Goal: Transaction & Acquisition: Book appointment/travel/reservation

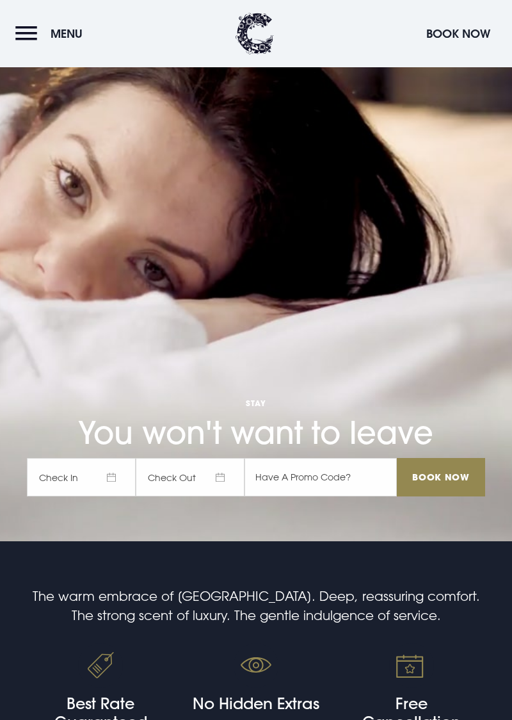
click at [117, 496] on span "Check In" at bounding box center [81, 477] width 109 height 38
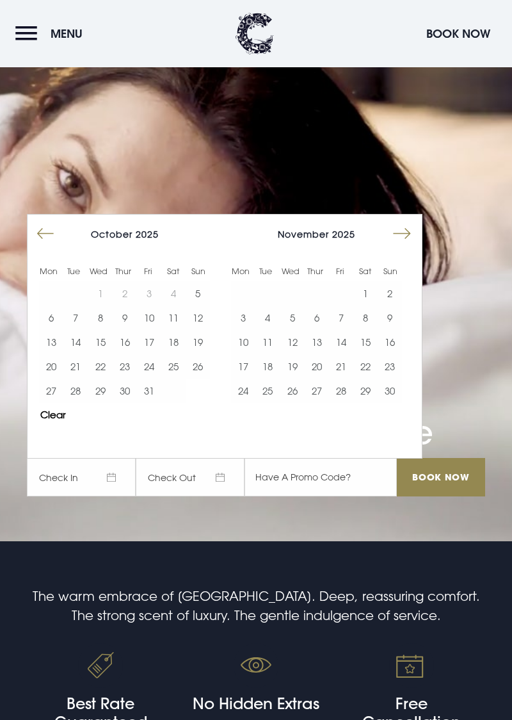
click at [412, 246] on button "Move forward to switch to the next month." at bounding box center [402, 234] width 24 height 24
click at [343, 330] on button "12" at bounding box center [341, 318] width 24 height 24
click at [363, 330] on button "13" at bounding box center [366, 318] width 24 height 24
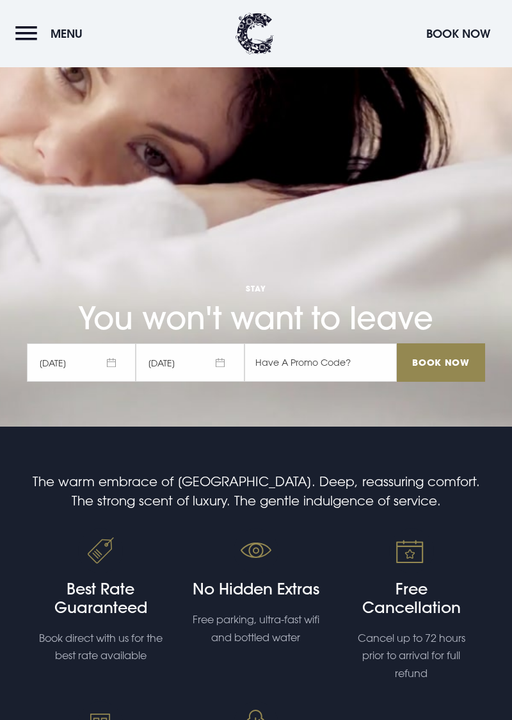
scroll to position [300, 0]
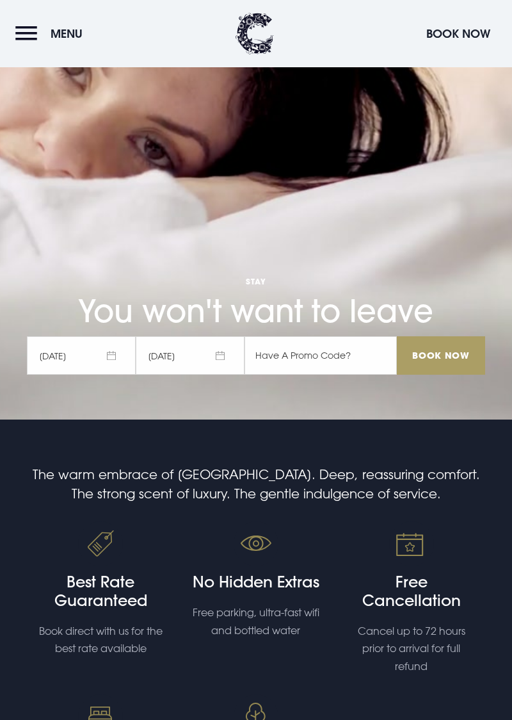
click at [441, 375] on input "Book Now" at bounding box center [441, 355] width 88 height 38
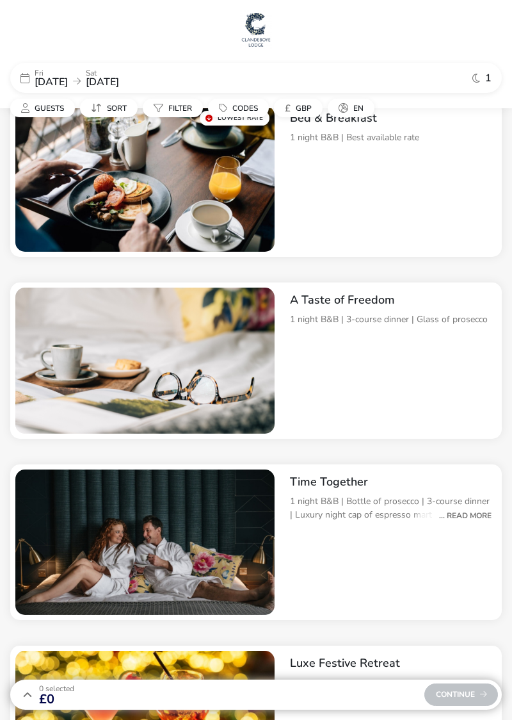
checkbox input "true"
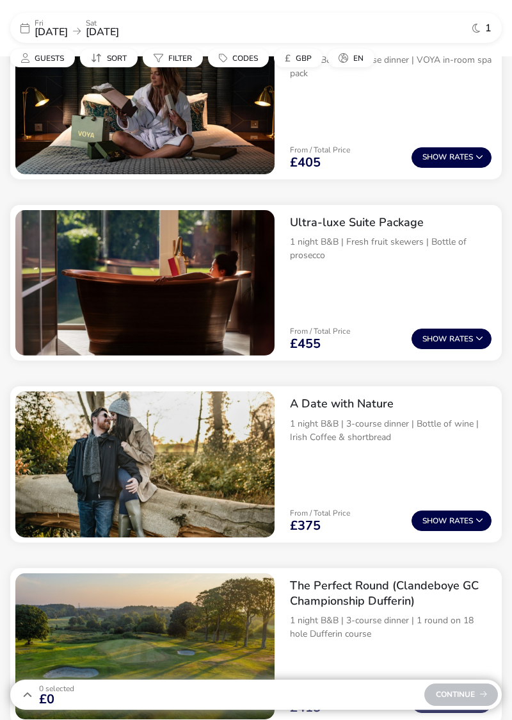
scroll to position [1136, 0]
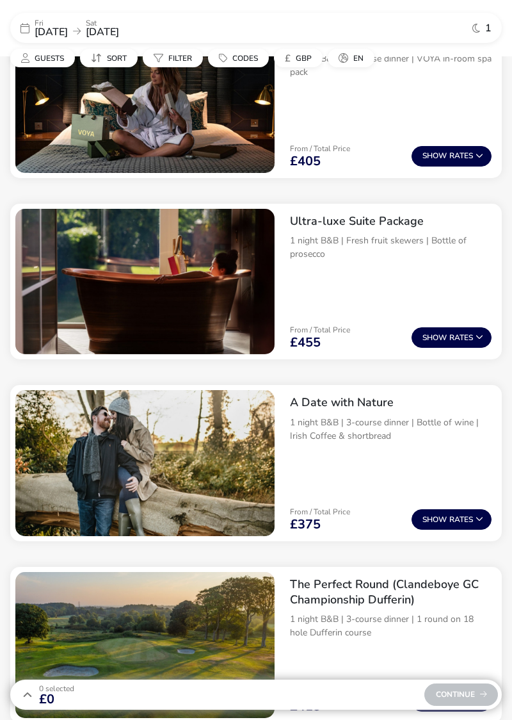
click at [466, 514] on button "Show Rates" at bounding box center [452, 519] width 80 height 20
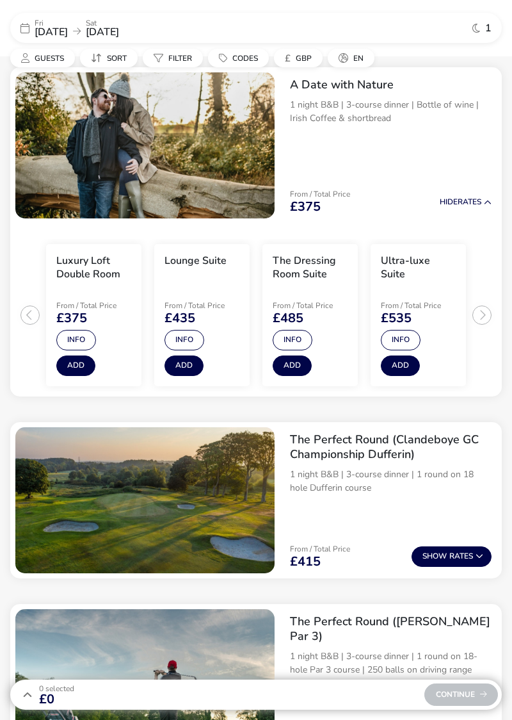
scroll to position [1457, 0]
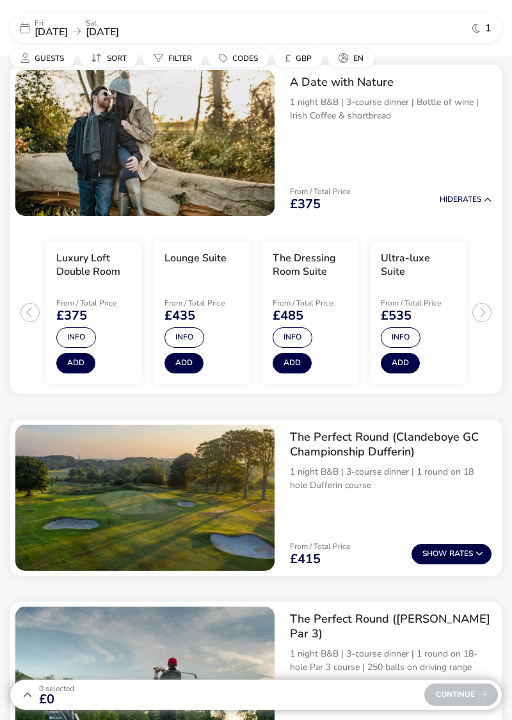
click at [478, 199] on button "Hide Rates" at bounding box center [466, 199] width 52 height 8
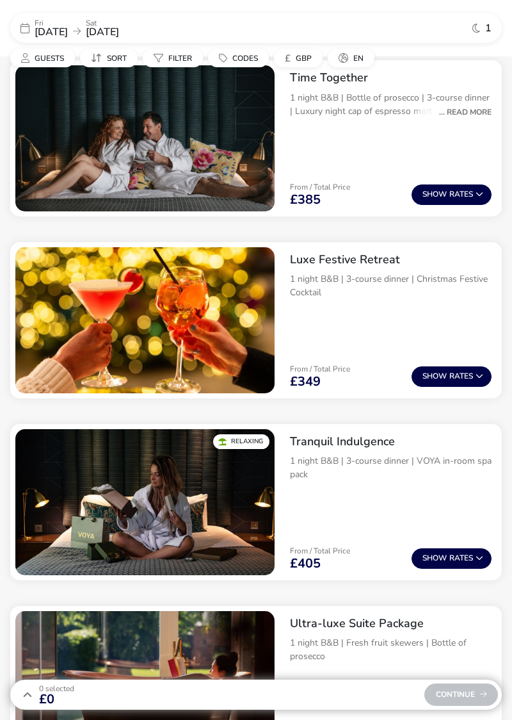
scroll to position [733, 0]
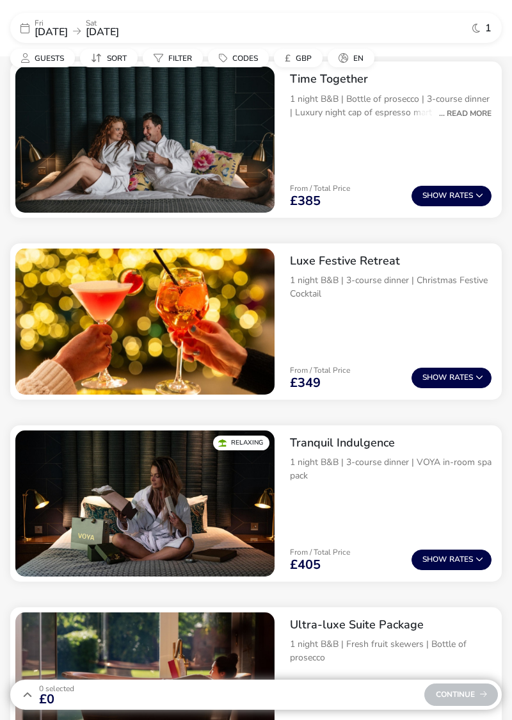
click at [471, 377] on button "Show Rates" at bounding box center [452, 378] width 80 height 20
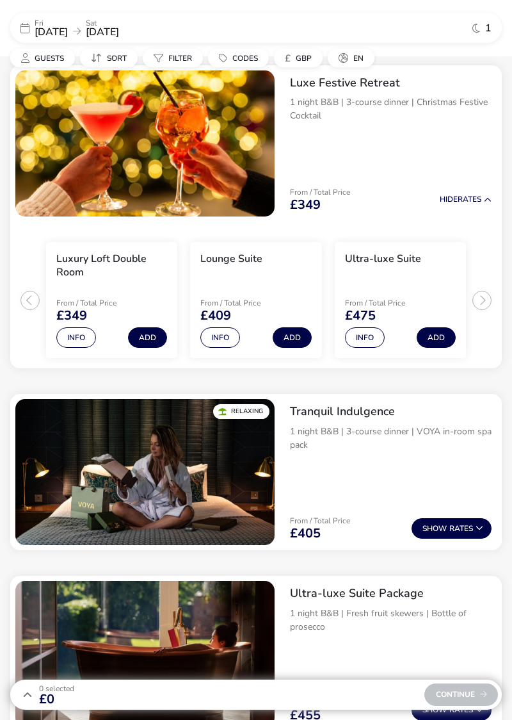
scroll to position [911, 0]
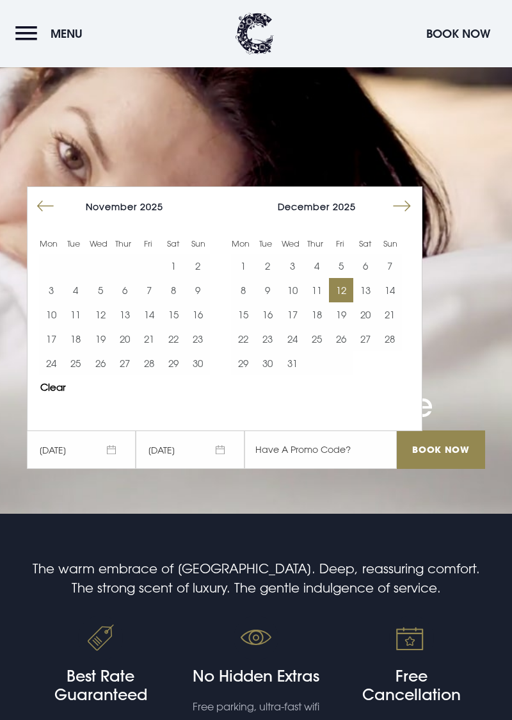
click at [370, 302] on button "13" at bounding box center [366, 290] width 24 height 24
click at [449, 469] on input "Book Now" at bounding box center [441, 449] width 88 height 38
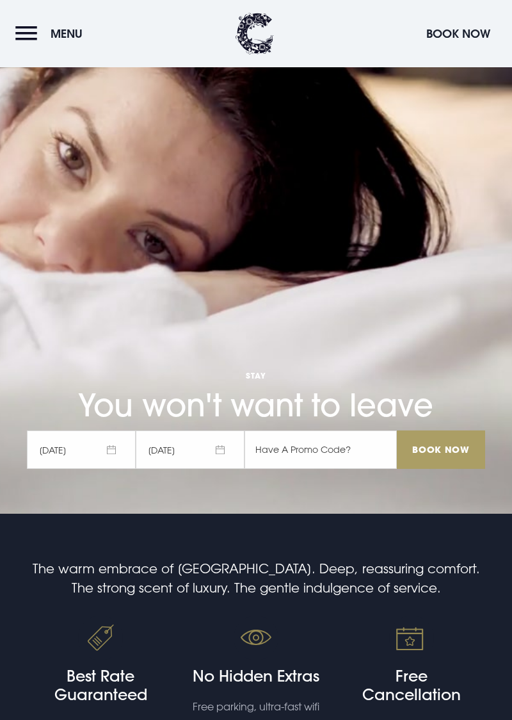
scroll to position [233, 0]
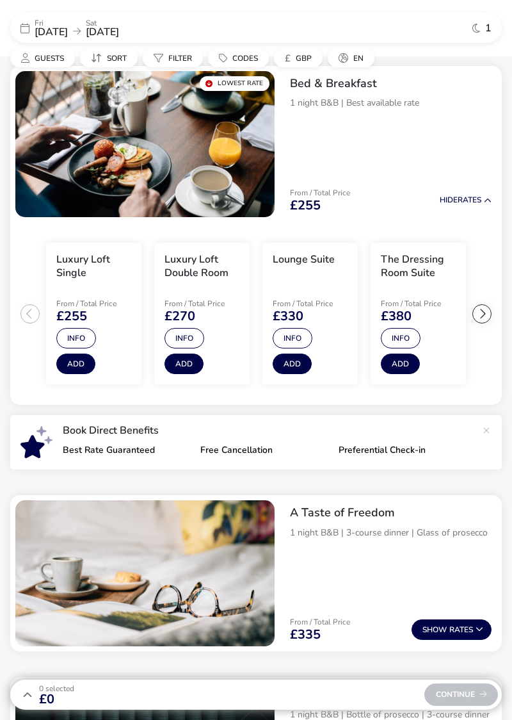
scroll to position [118, 0]
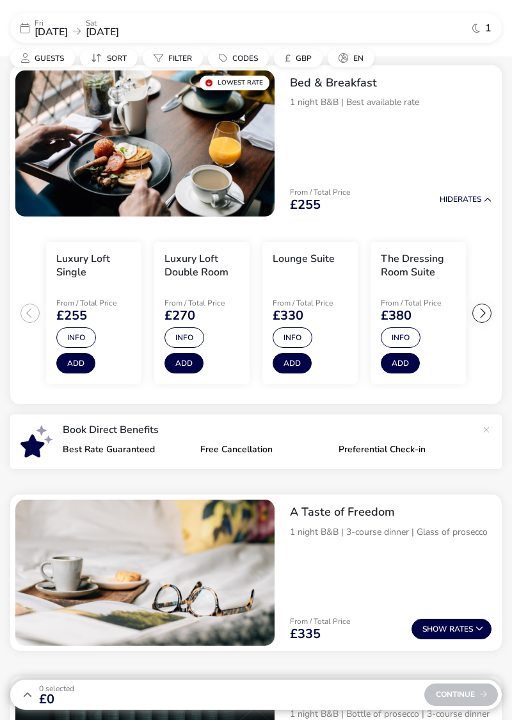
click at [29, 318] on ul "Luxury Loft Single From / Total Price £255 Info Add Luxury Loft Double Room Fro…" at bounding box center [256, 313] width 492 height 183
click at [480, 320] on div at bounding box center [482, 313] width 19 height 19
click at [488, 320] on ul "Luxury Loft Single From / Total Price £255 Info Add Luxury Loft Double Room Fro…" at bounding box center [256, 313] width 492 height 183
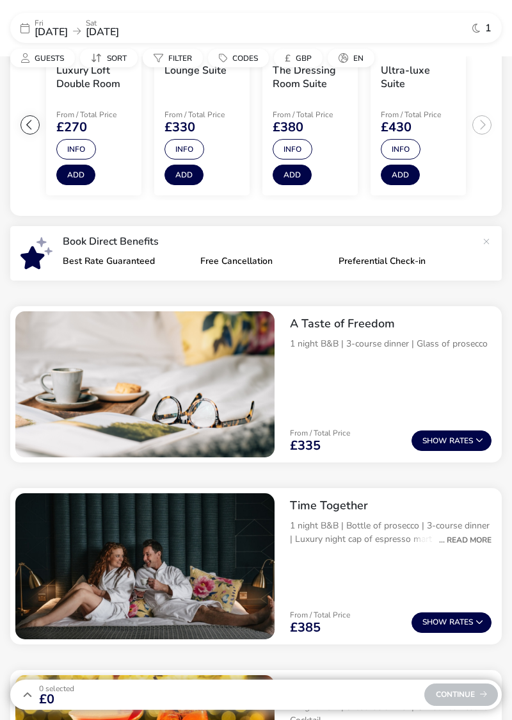
scroll to position [313, 0]
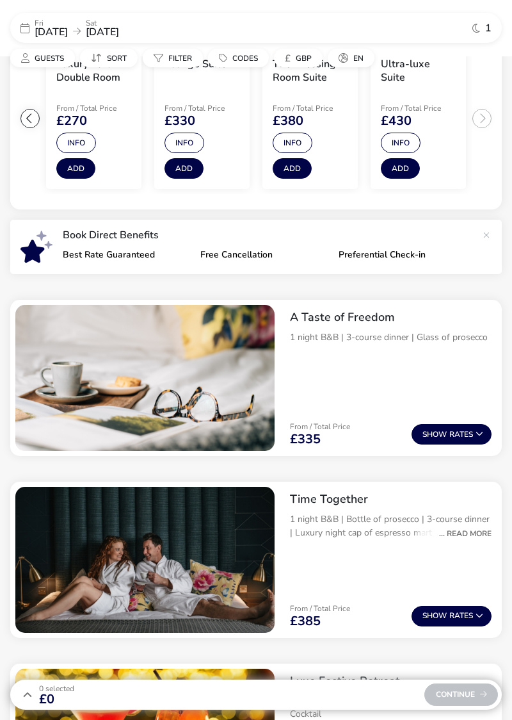
click at [464, 437] on button "Show Rates" at bounding box center [452, 434] width 80 height 20
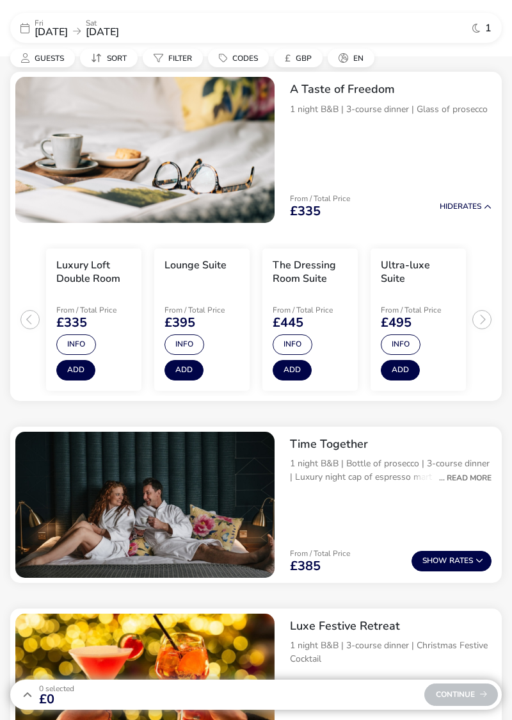
scroll to position [548, 0]
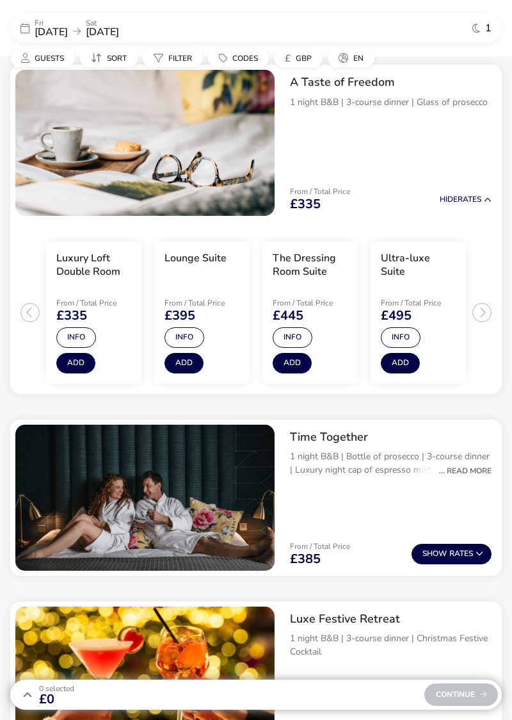
click at [191, 337] on button "Info" at bounding box center [185, 337] width 40 height 20
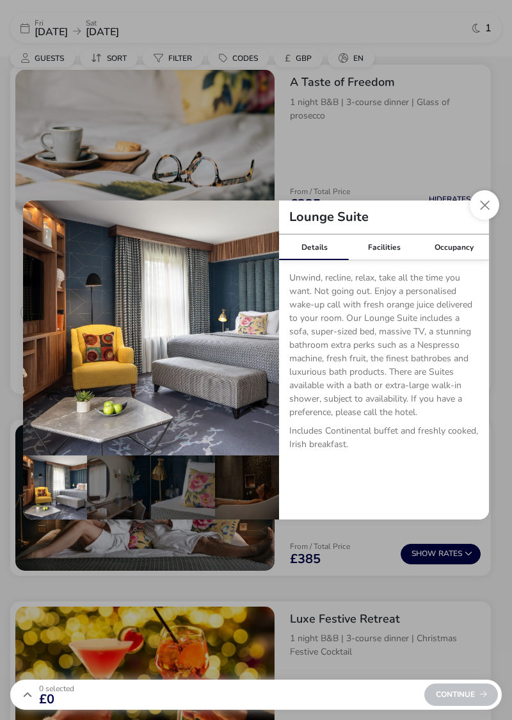
click at [480, 220] on button "Close dialog" at bounding box center [484, 204] width 29 height 29
